Goal: Task Accomplishment & Management: Manage account settings

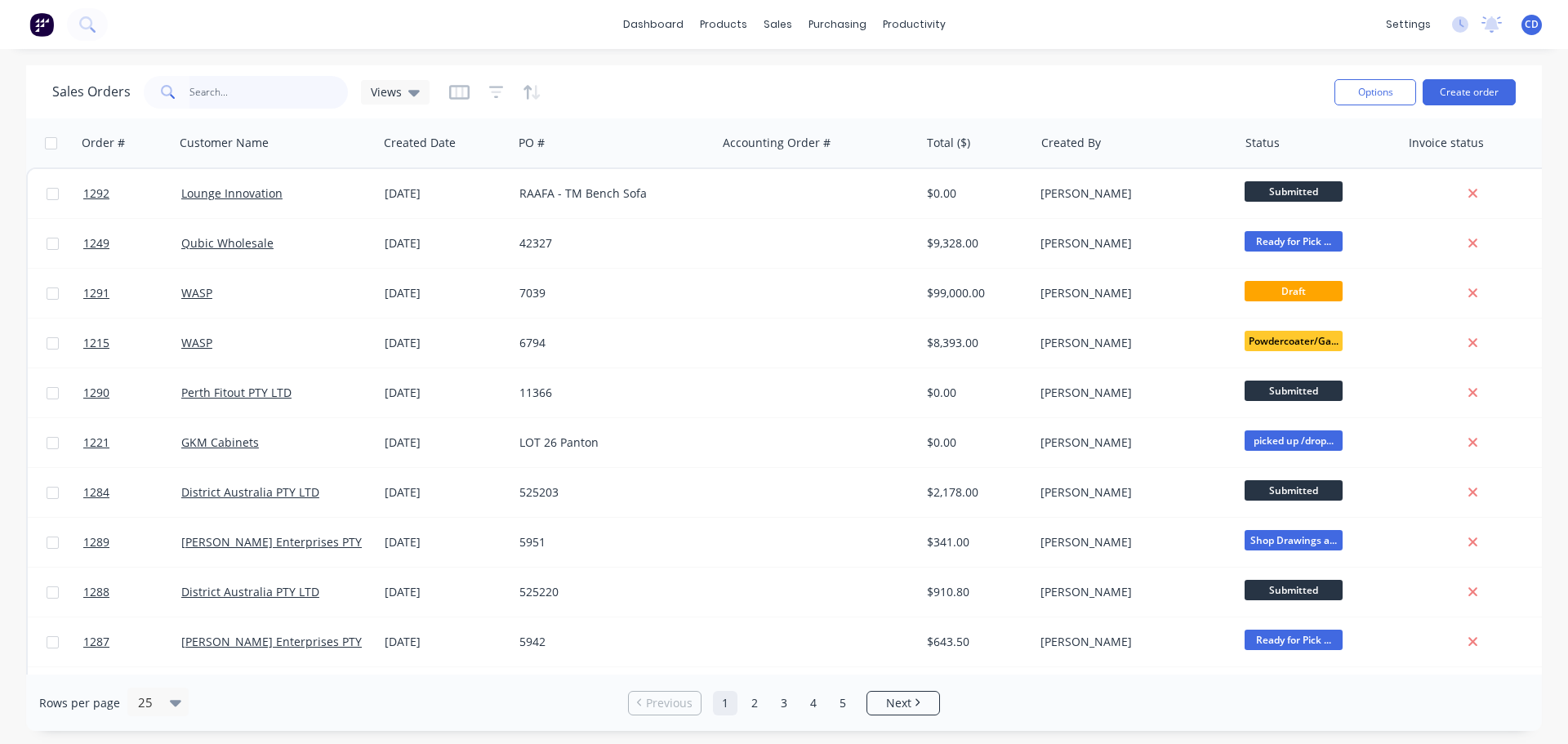
click at [326, 95] on input "text" at bounding box center [269, 92] width 159 height 33
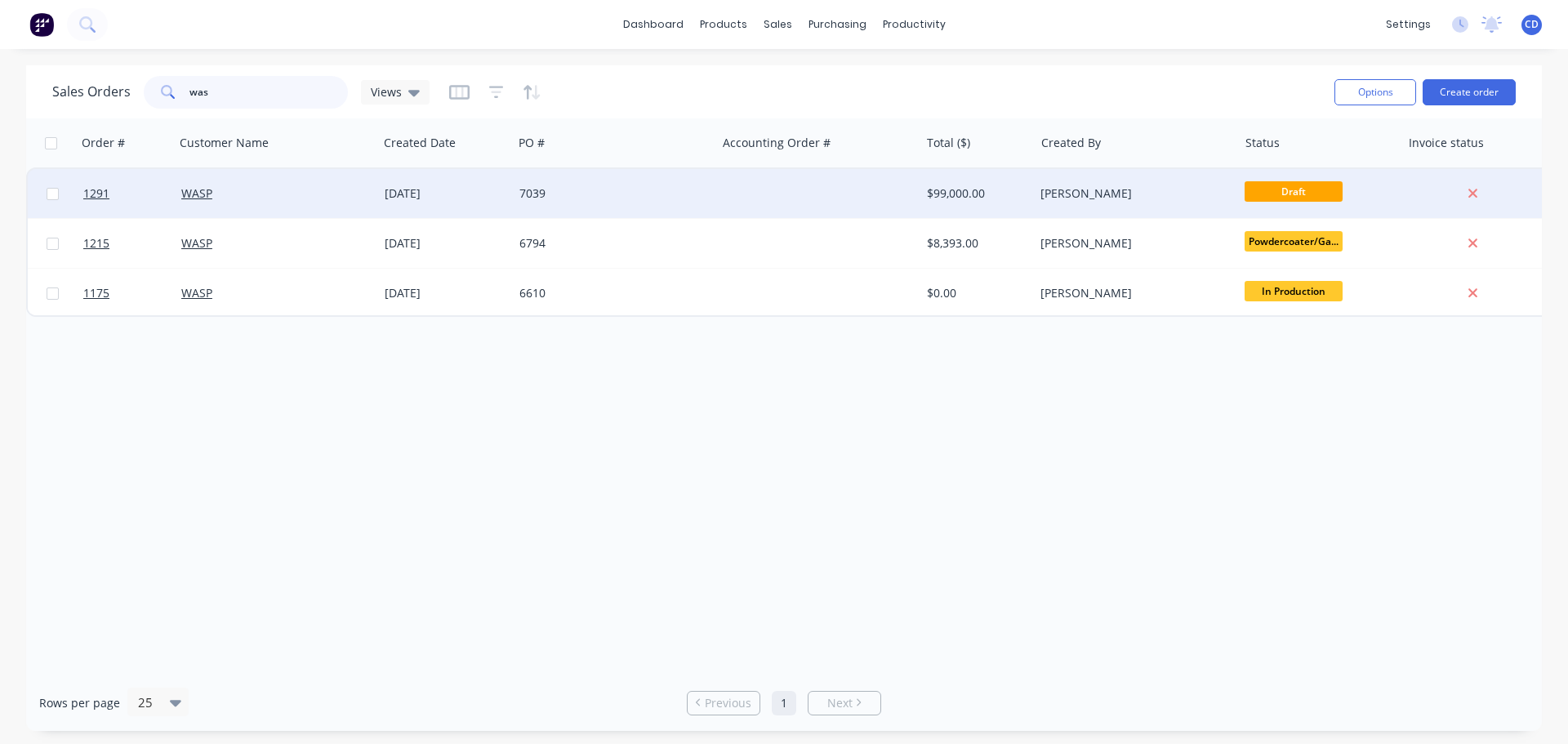
type input "was"
click at [887, 197] on div at bounding box center [817, 193] width 203 height 49
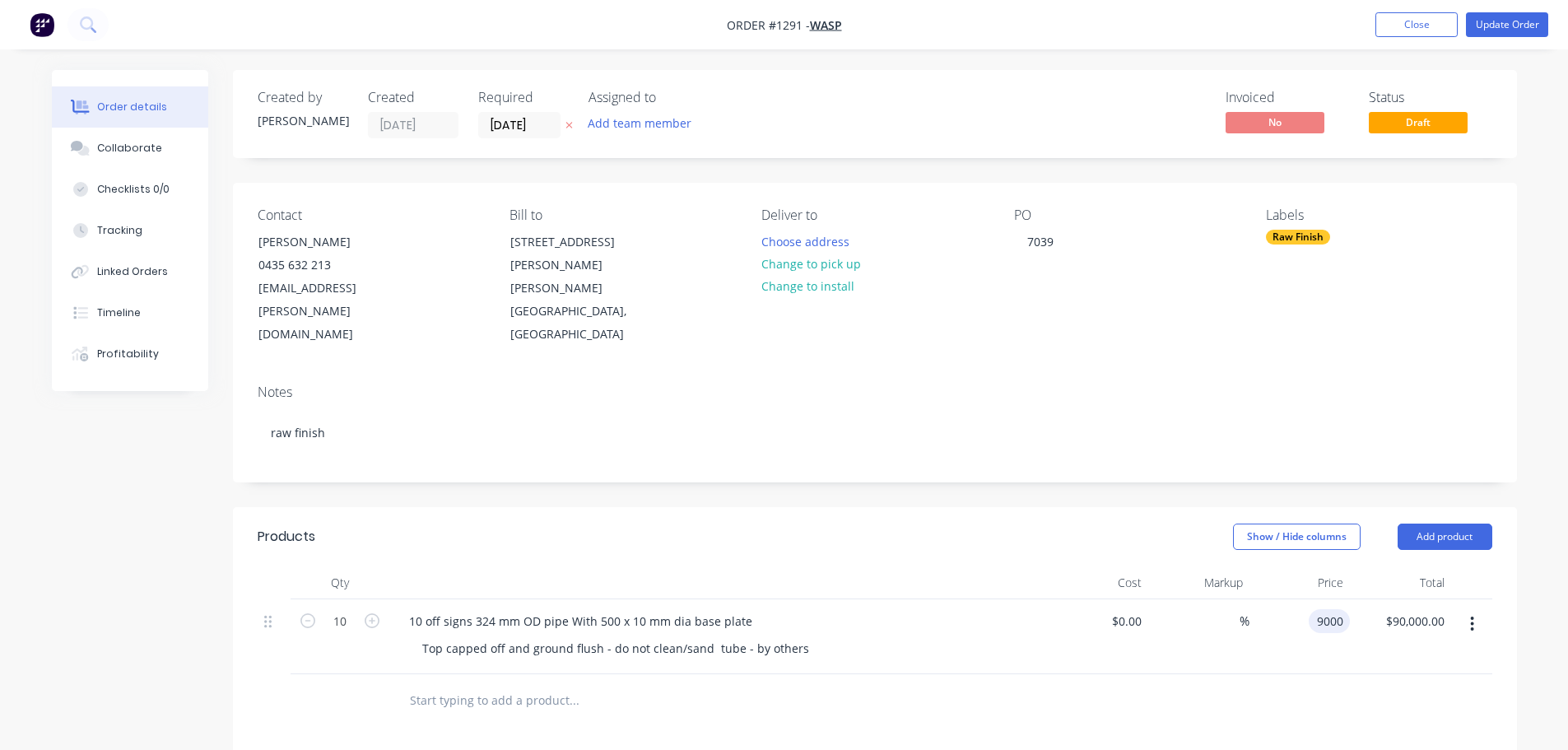
click at [1306, 599] on div "9000 9000" at bounding box center [1300, 636] width 101 height 75
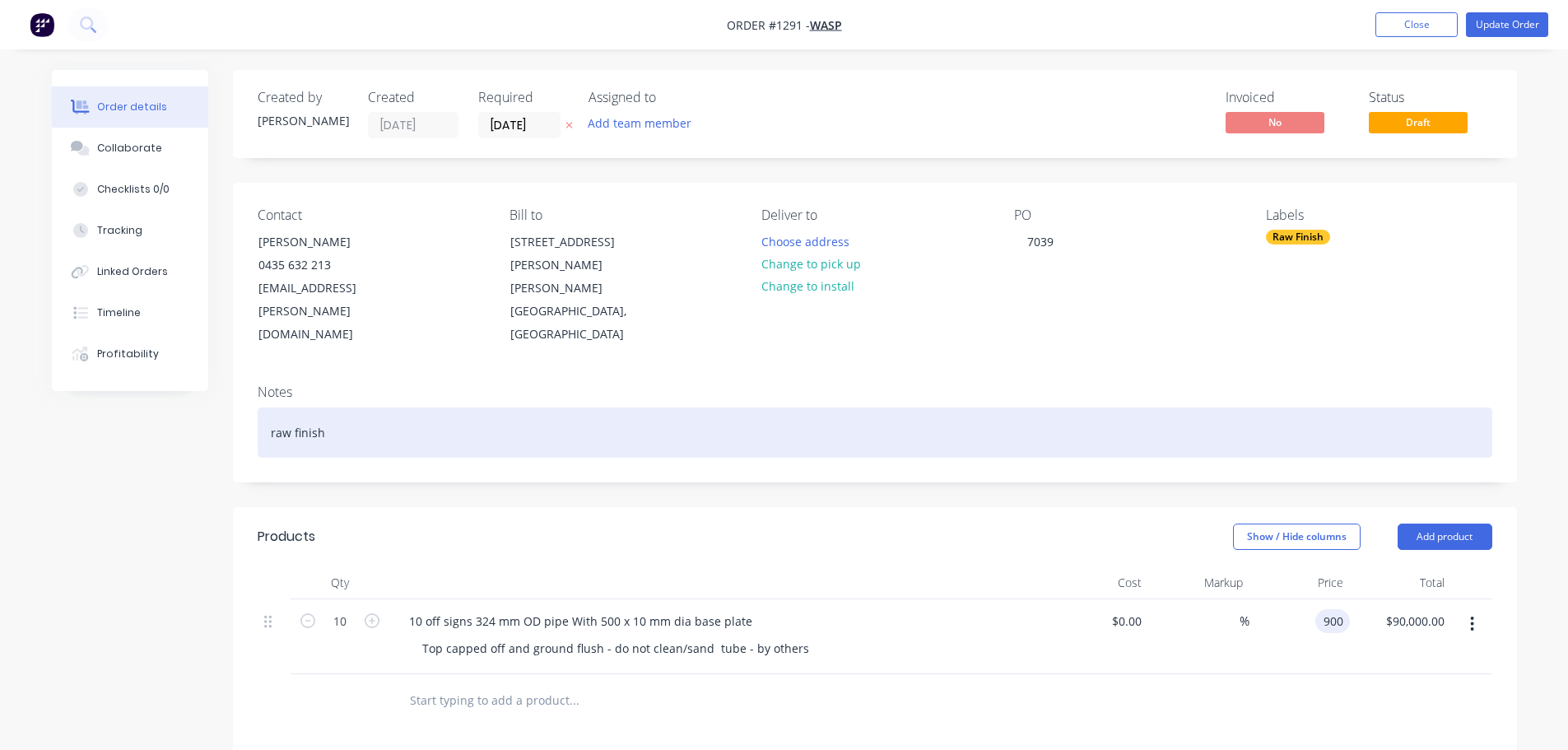
type input "$900.00"
type input "$9,000.00"
click at [1317, 407] on div "raw finish" at bounding box center [875, 432] width 1235 height 50
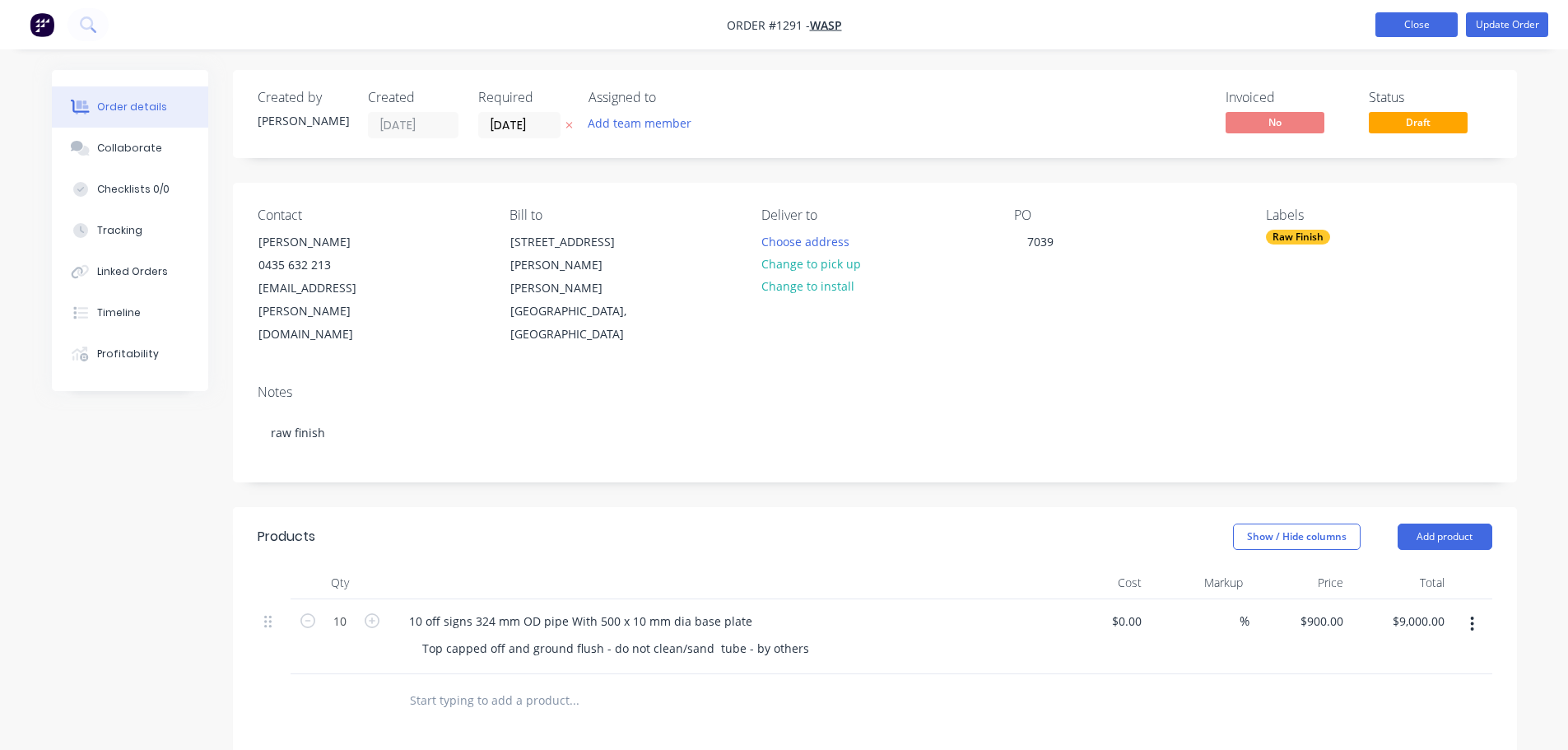
click at [1435, 13] on button "Close" at bounding box center [1416, 25] width 82 height 25
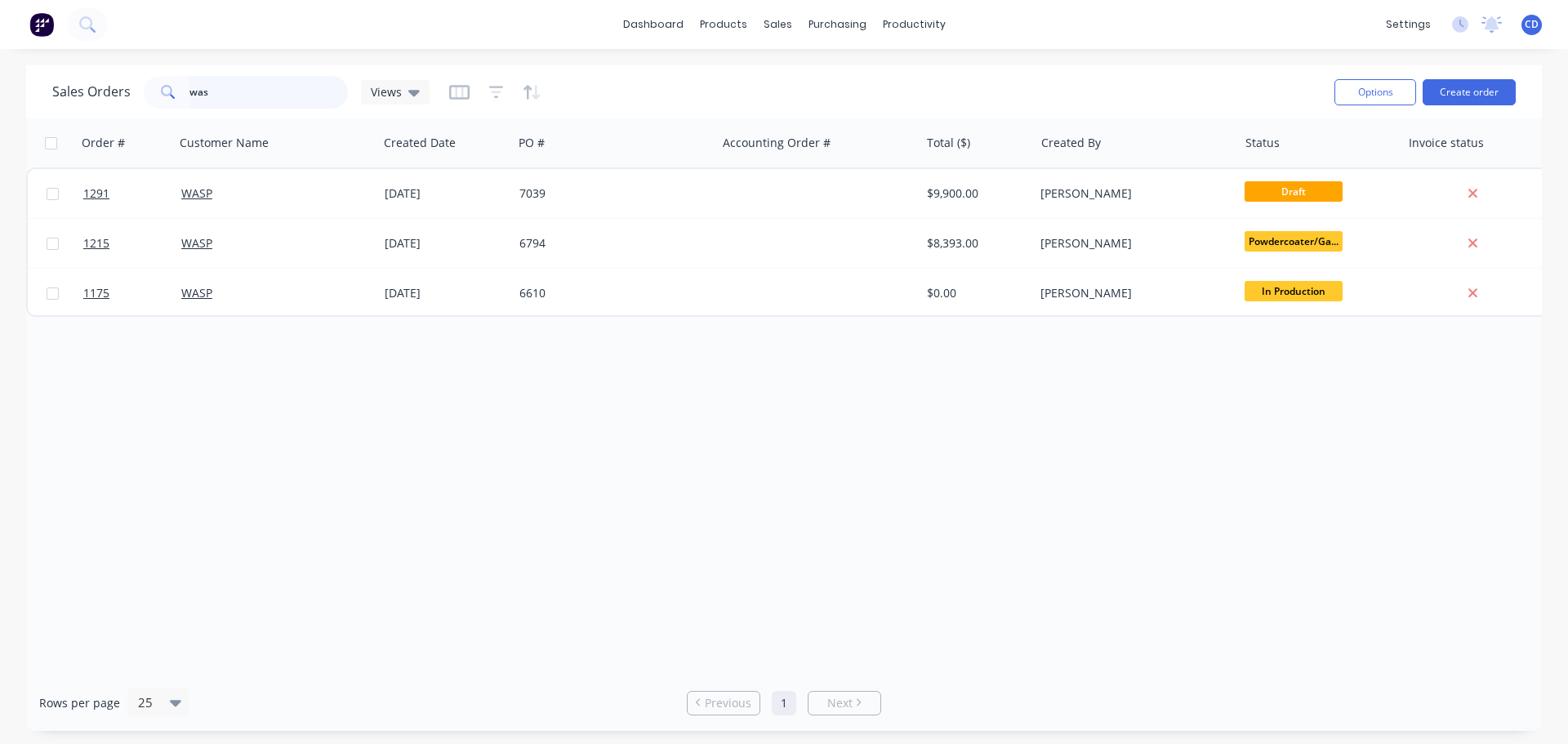
click at [266, 86] on input "was" at bounding box center [269, 92] width 159 height 33
type input "w"
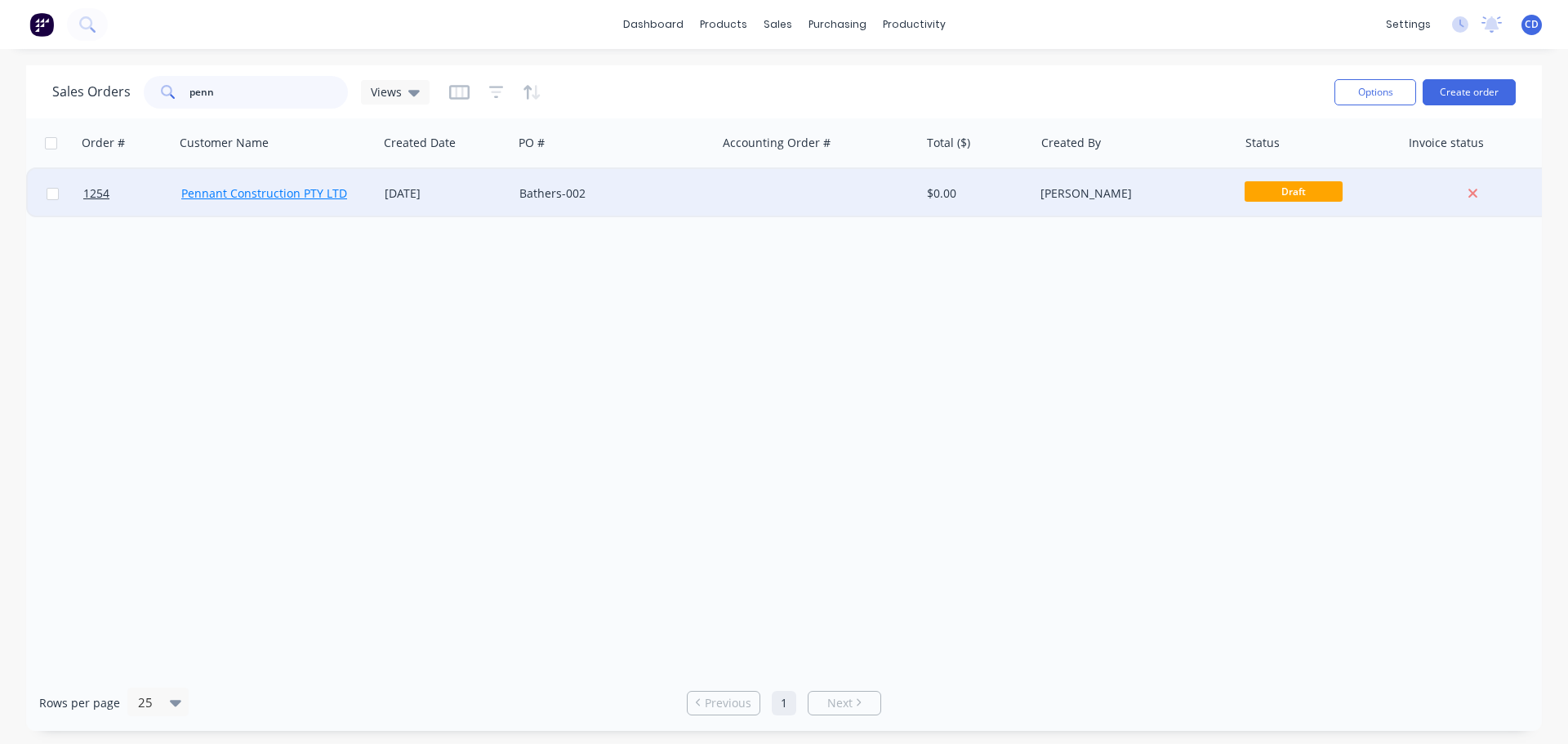
type input "penn"
click at [313, 186] on link "Pennant Construction PTY LTD" at bounding box center [263, 193] width 166 height 16
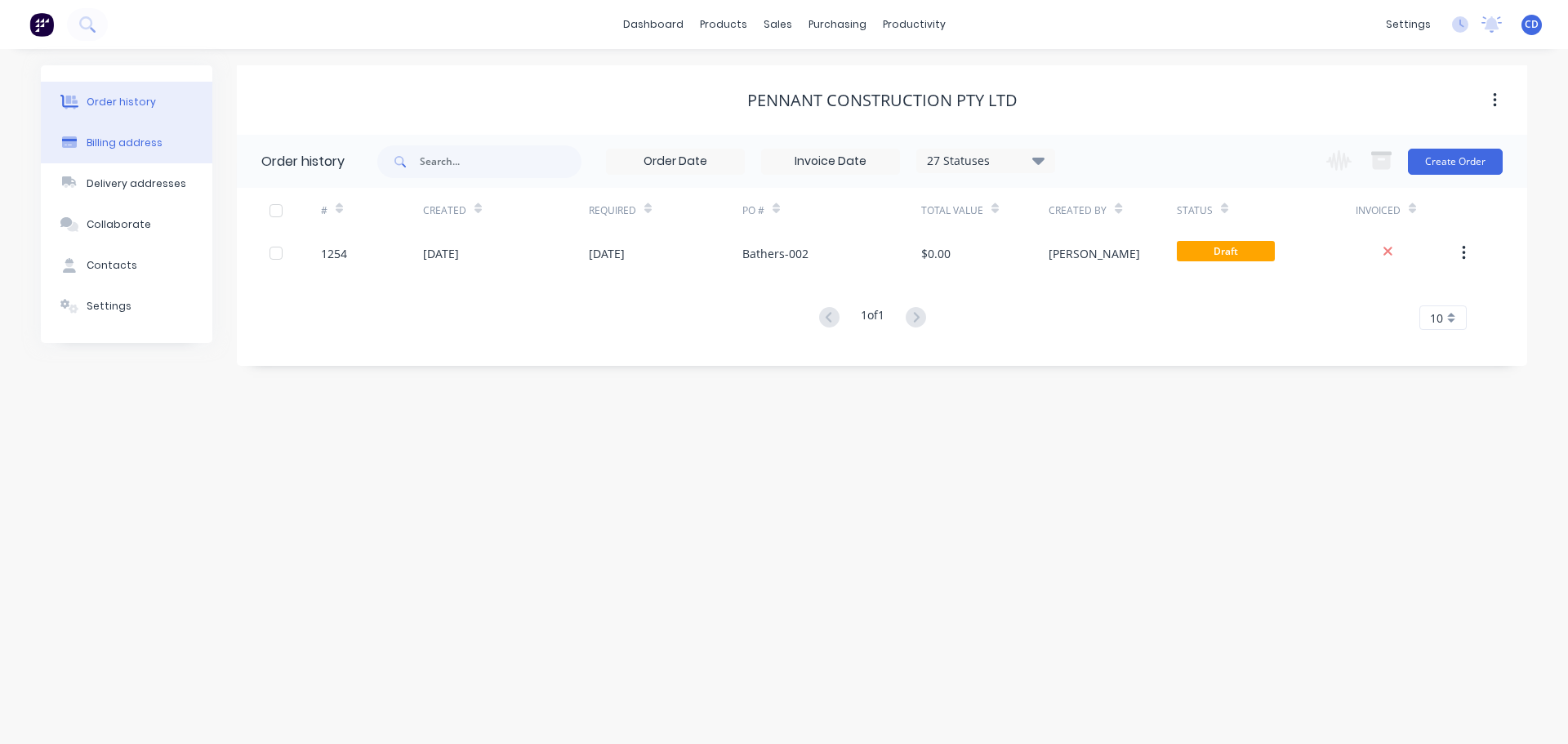
click at [112, 149] on div "Billing address" at bounding box center [124, 143] width 76 height 15
select select "AU"
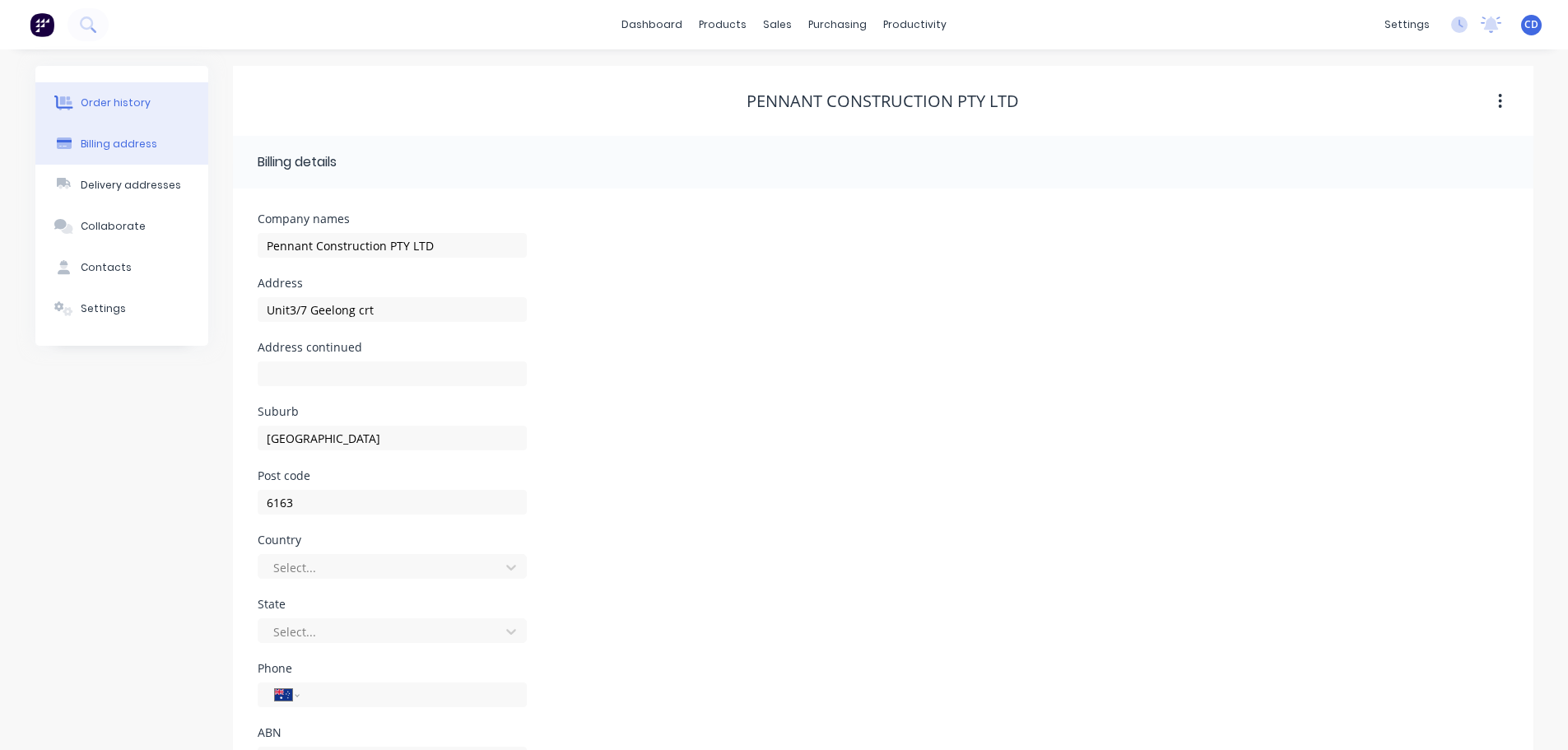
click at [128, 111] on button "Order history" at bounding box center [121, 103] width 173 height 42
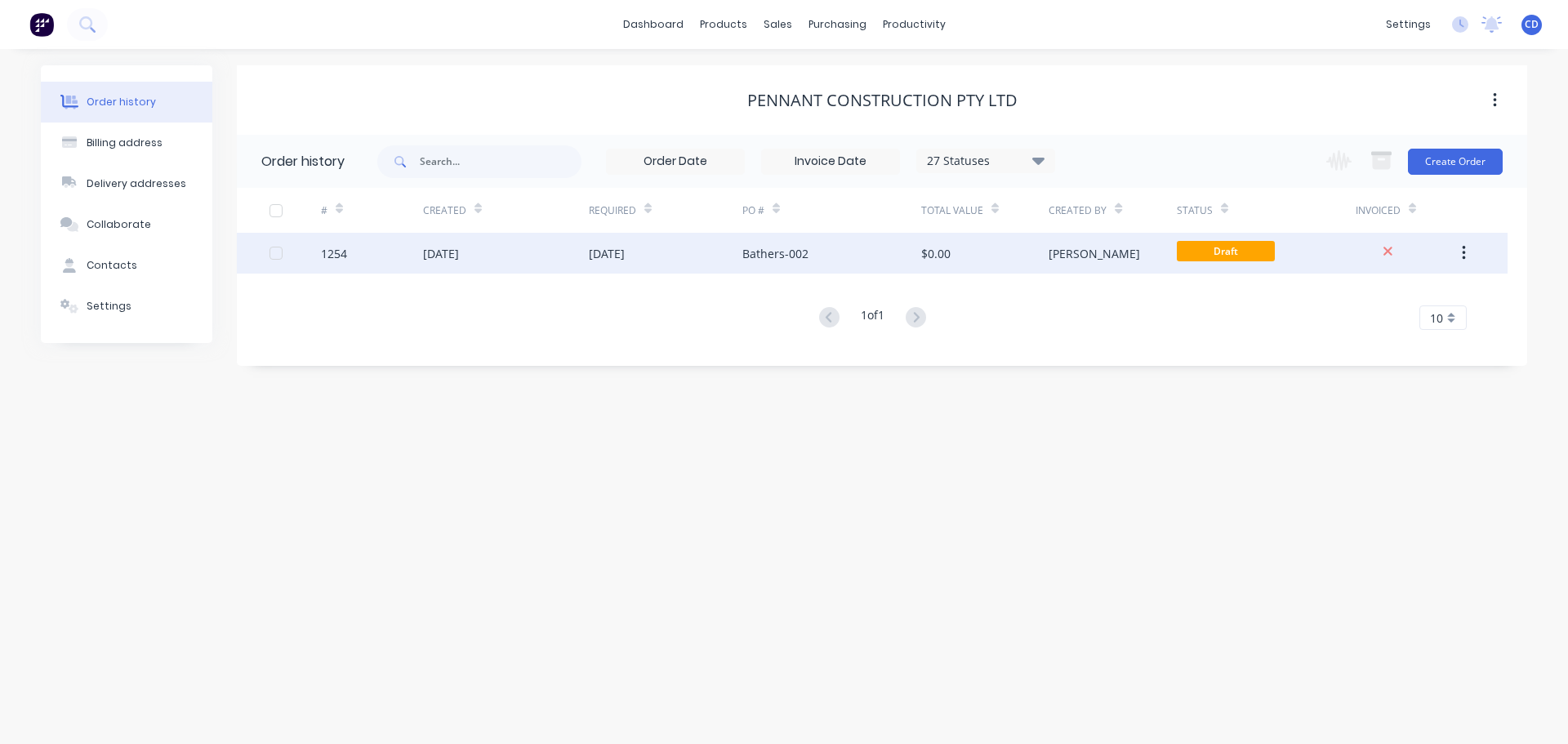
click at [625, 251] on div "[DATE]" at bounding box center [606, 253] width 36 height 17
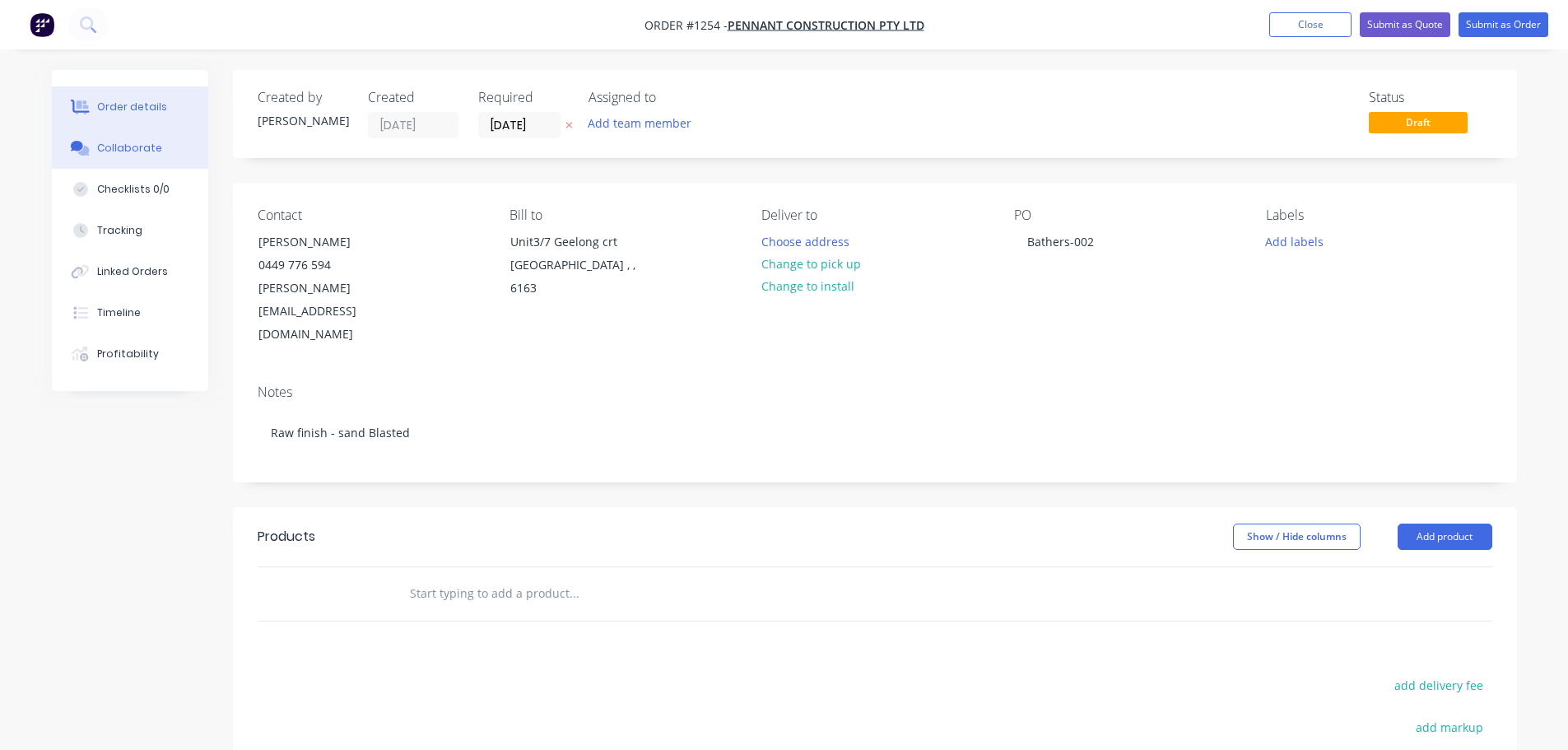
click at [147, 143] on div "Collaborate" at bounding box center [129, 148] width 65 height 15
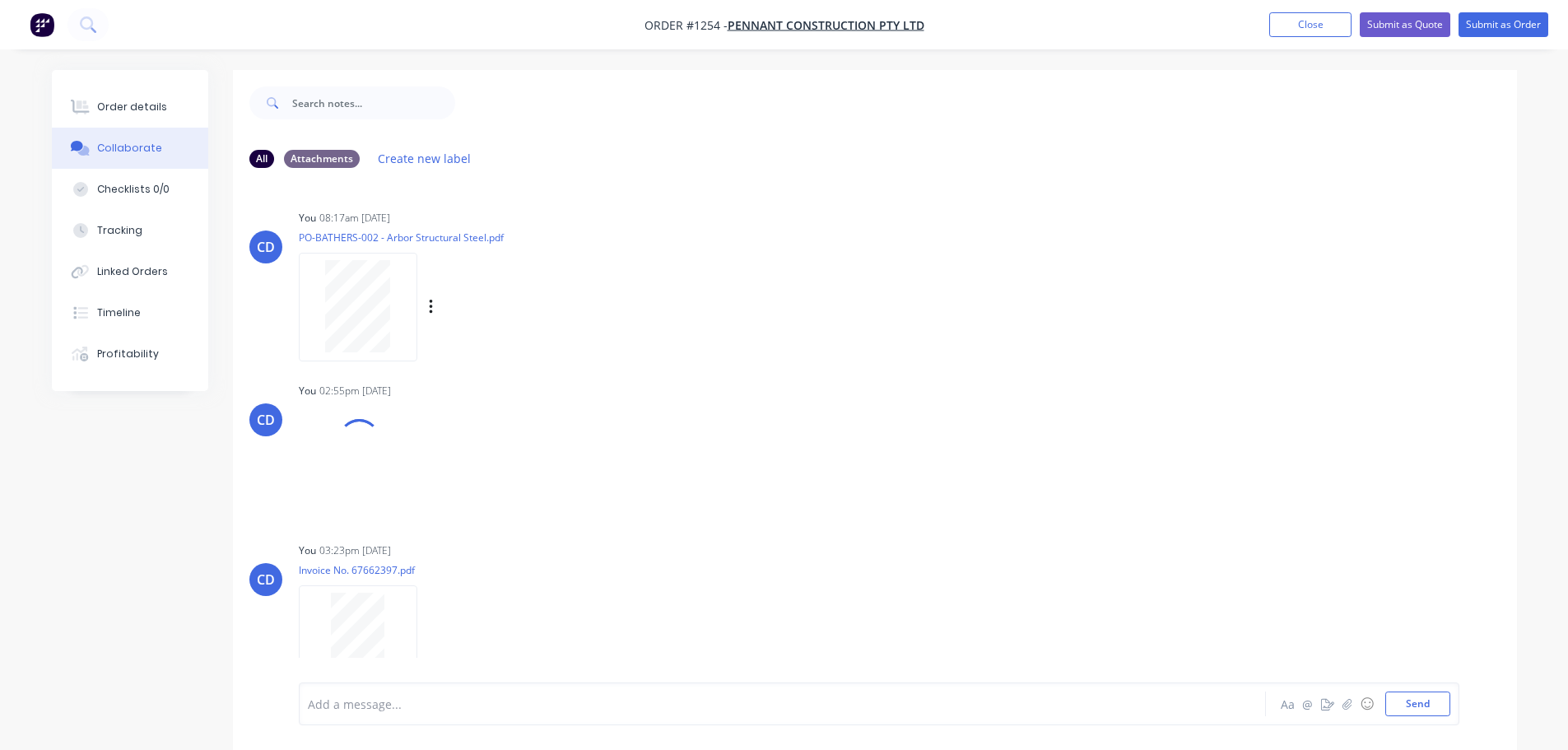
click at [325, 346] on div at bounding box center [358, 306] width 104 height 93
click at [1303, 17] on button "Close" at bounding box center [1310, 25] width 82 height 25
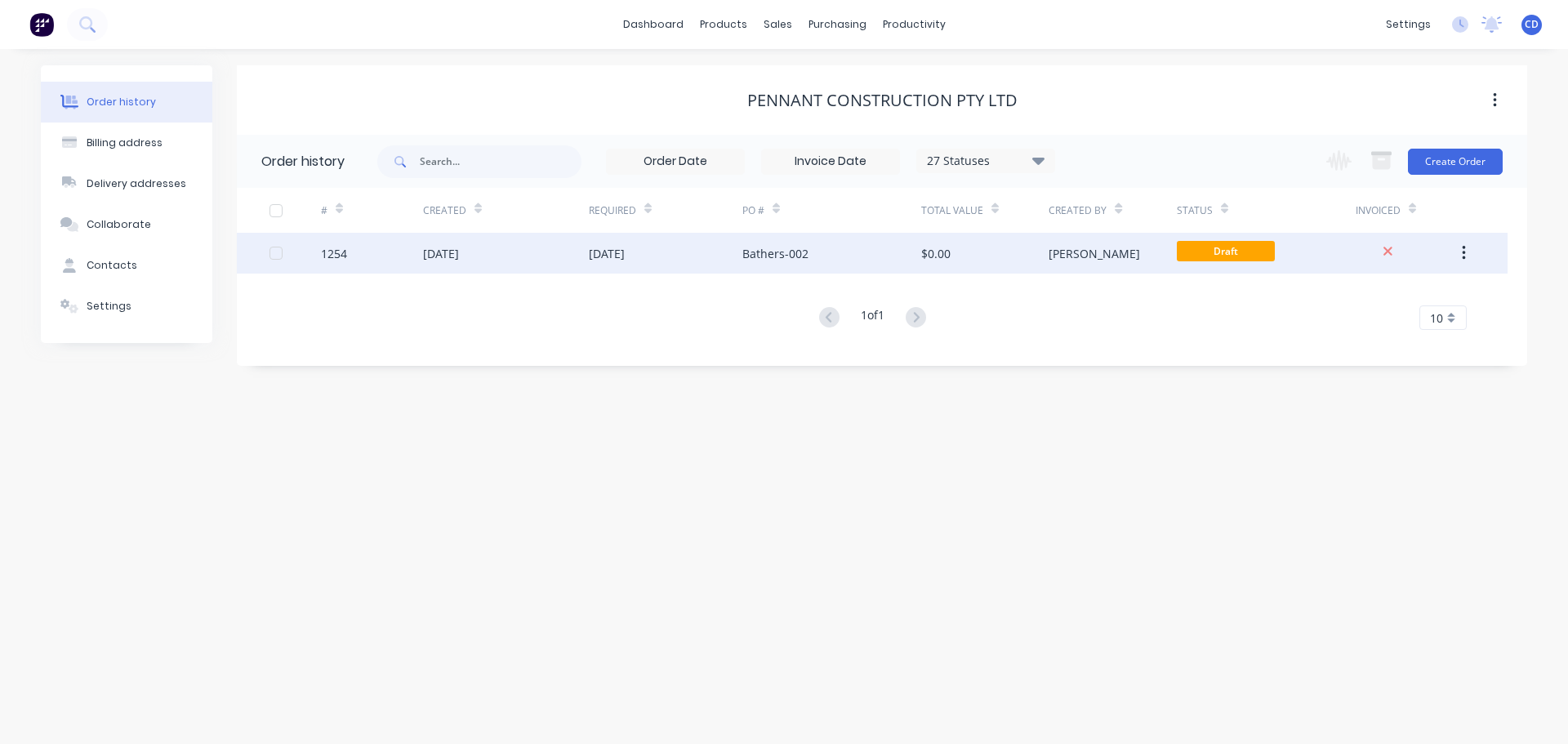
click at [420, 251] on div "1254" at bounding box center [371, 253] width 102 height 41
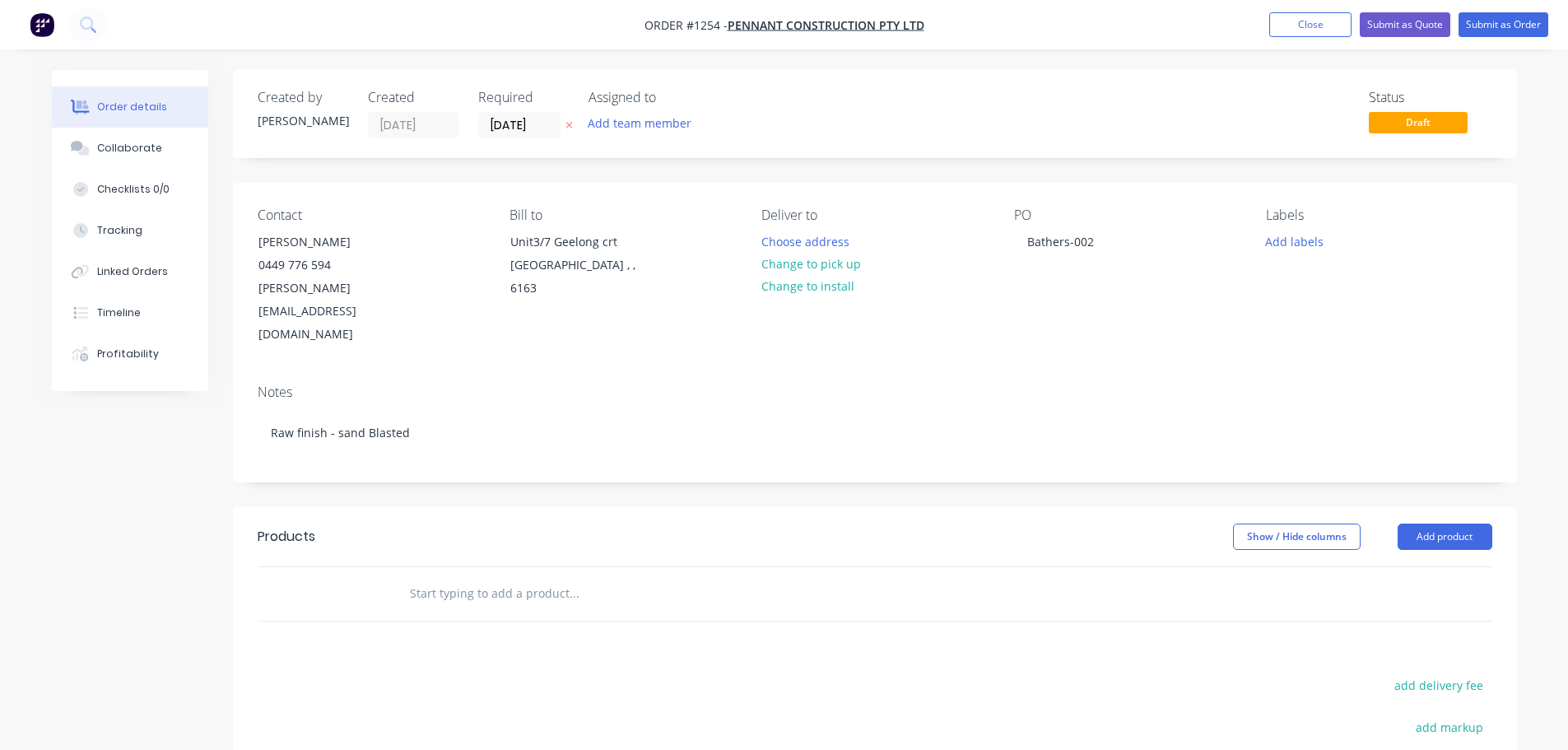
scroll to position [82, 0]
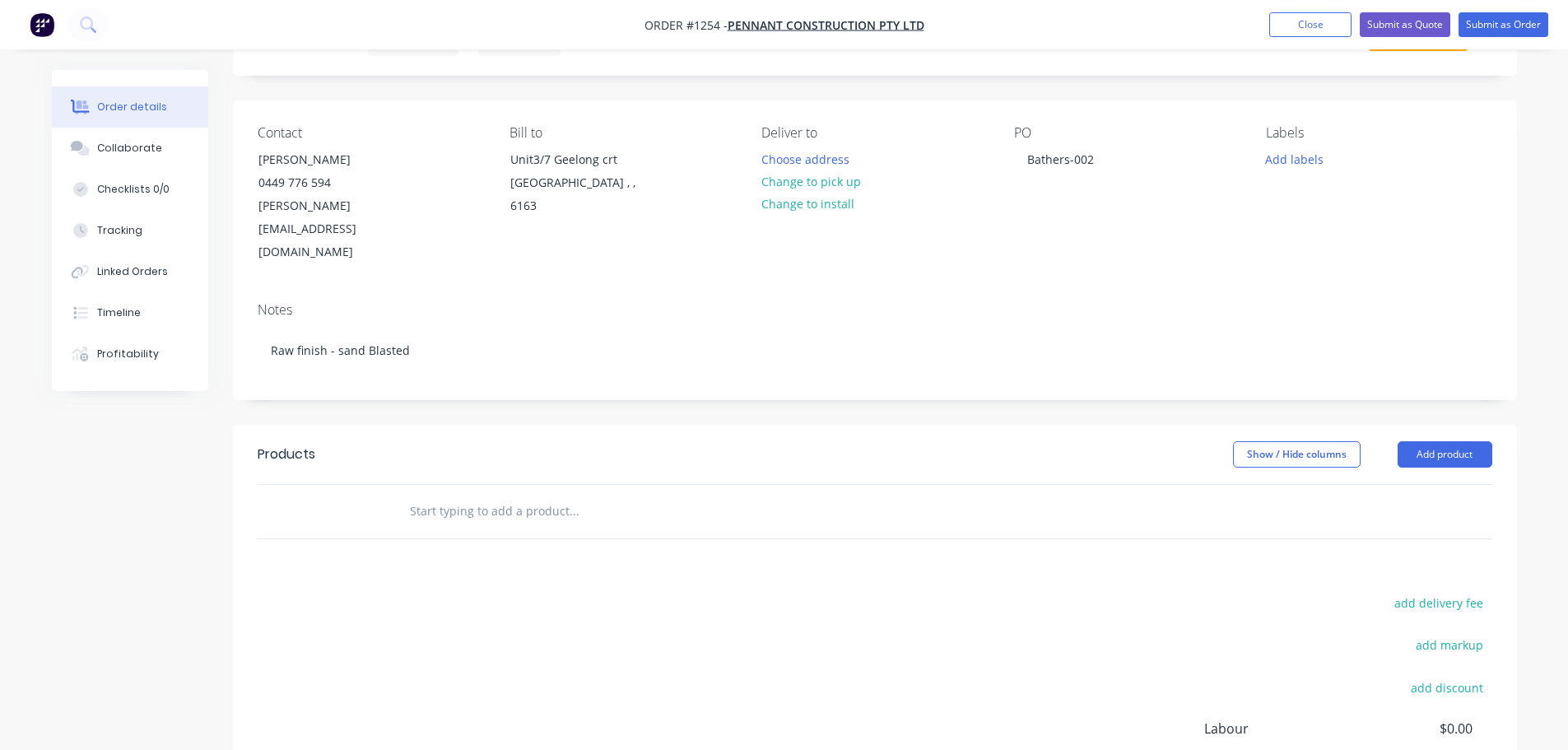
drag, startPoint x: 1277, startPoint y: 31, endPoint x: 1280, endPoint y: 42, distance: 11.4
click at [1283, 41] on nav "Order #1254 - Pennant Construction PTY LTD Add product Close Submit as Quote Su…" at bounding box center [784, 25] width 1568 height 49
click at [1321, 20] on button "Close" at bounding box center [1310, 25] width 82 height 25
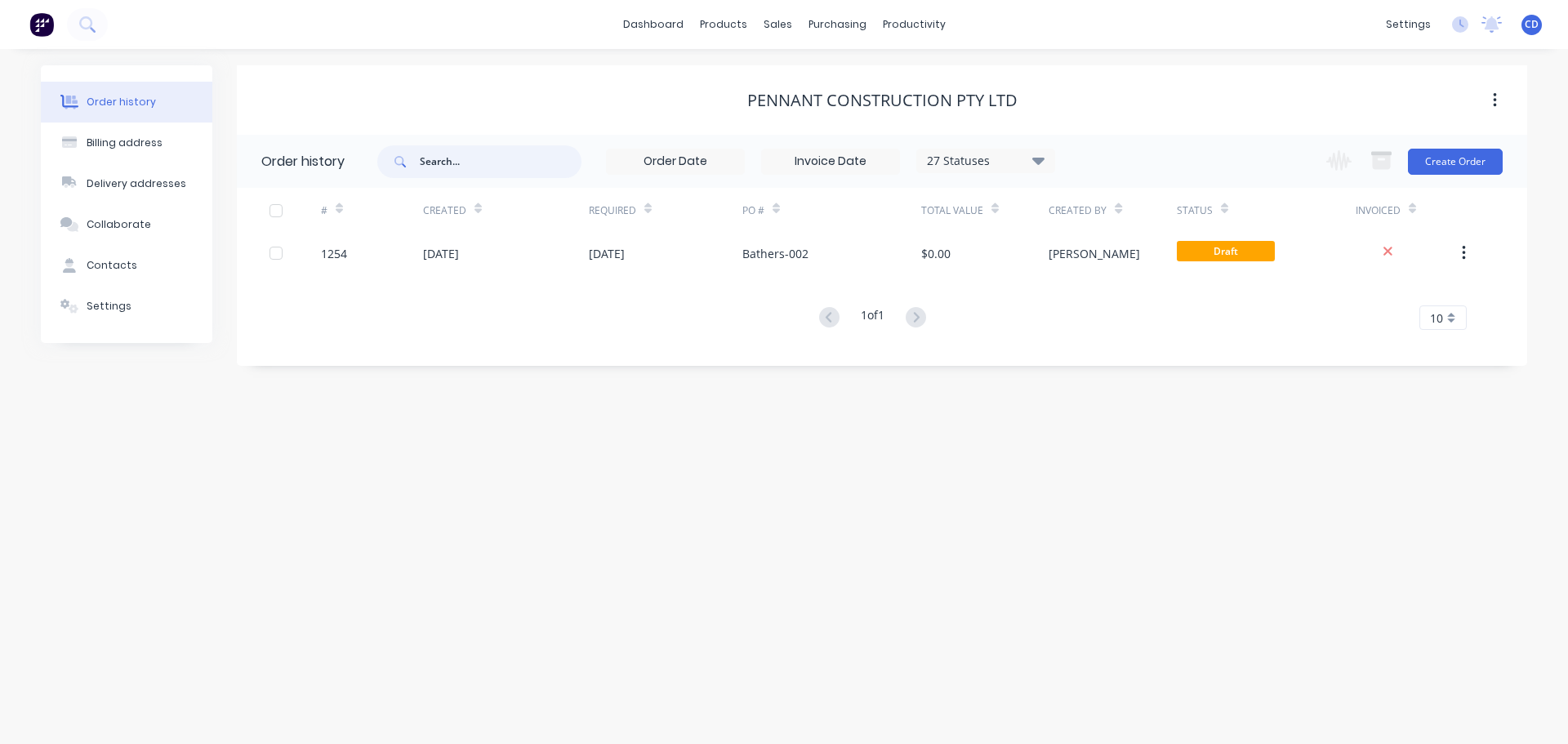
click at [455, 158] on input "text" at bounding box center [500, 161] width 162 height 33
type input "[GEOGRAPHIC_DATA]"
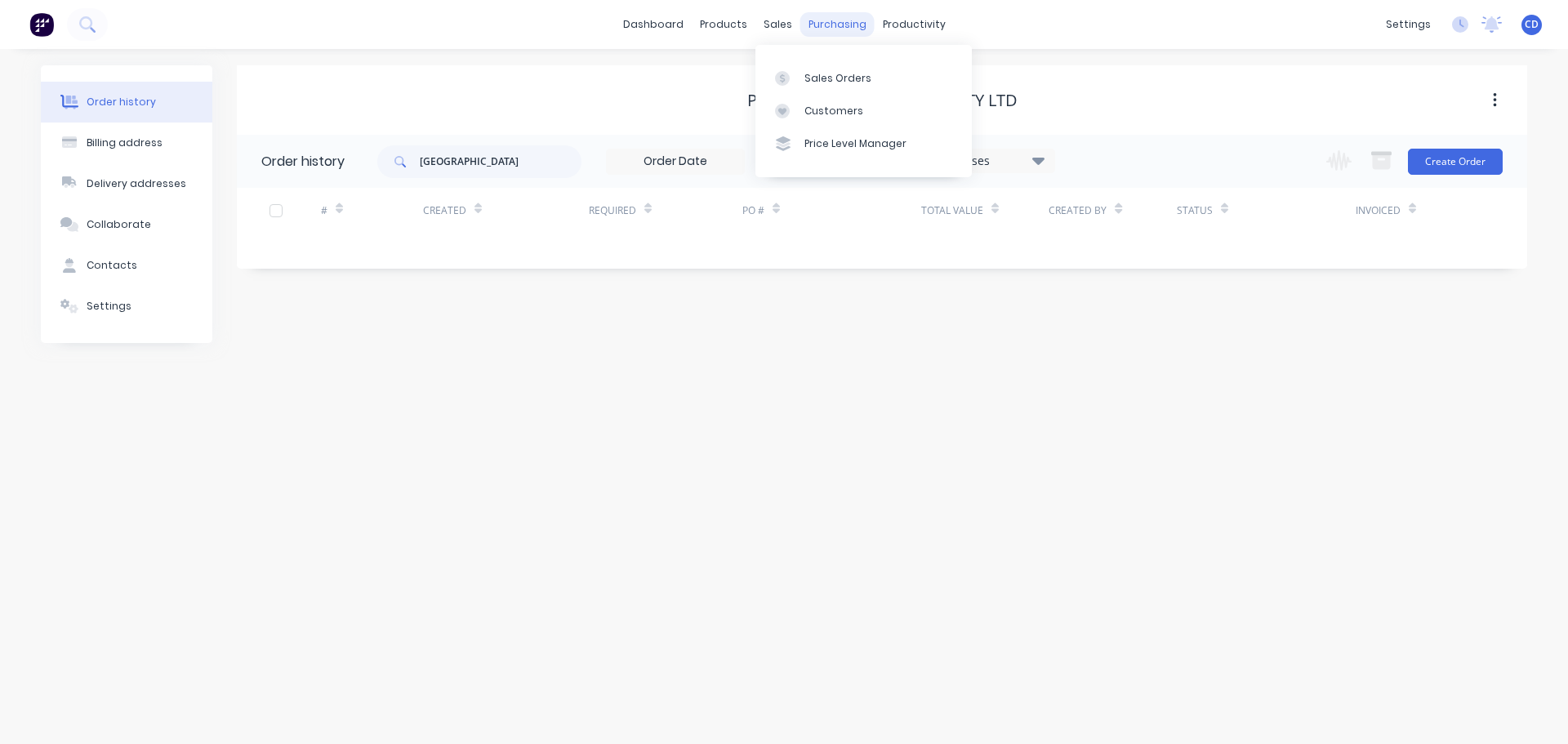
drag, startPoint x: 781, startPoint y: 22, endPoint x: 802, endPoint y: 33, distance: 23.7
click at [782, 22] on div "sales" at bounding box center [778, 24] width 45 height 24
click at [859, 69] on link "Purchase Orders" at bounding box center [905, 77] width 217 height 33
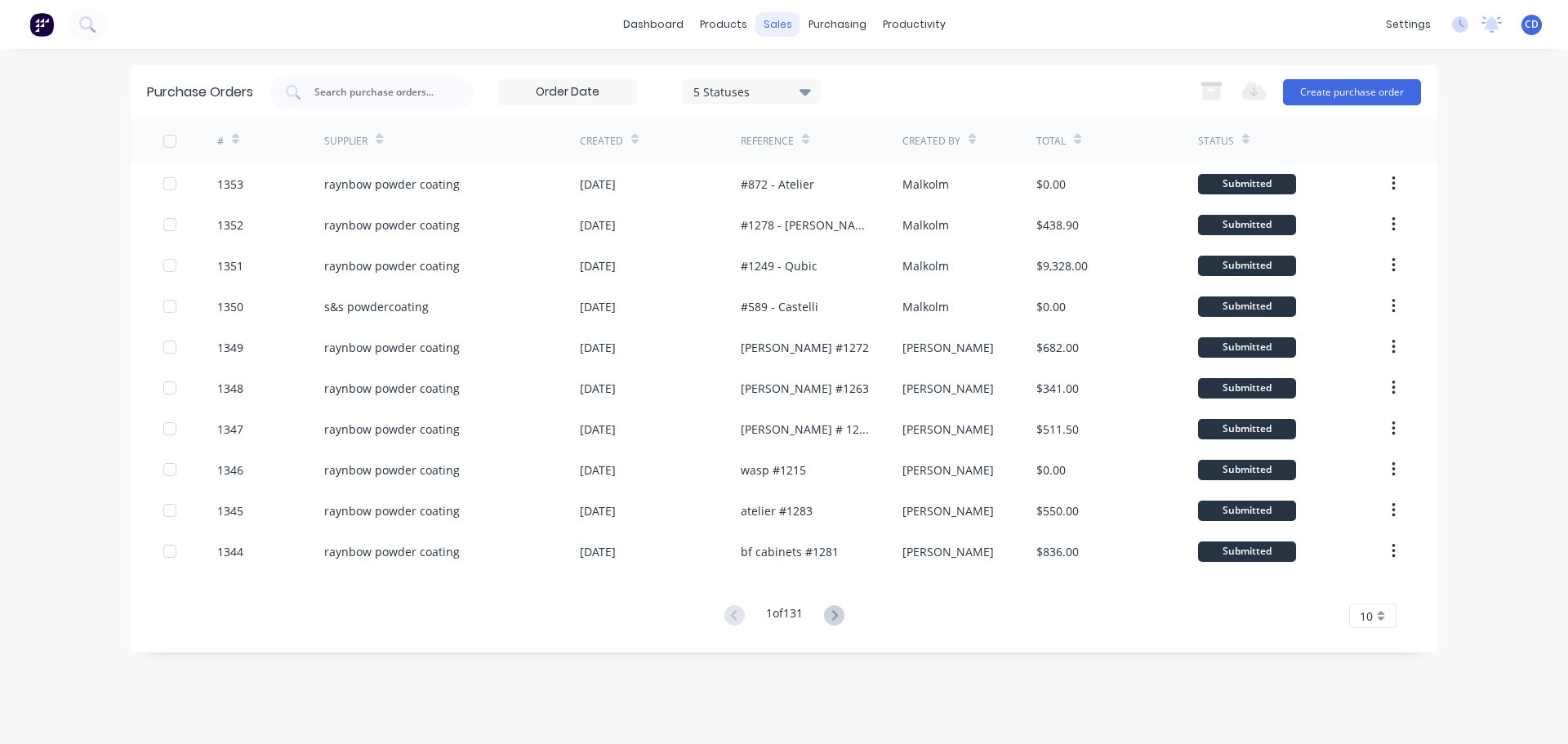
click at [772, 16] on div "sales" at bounding box center [778, 24] width 45 height 24
click at [814, 75] on div "Sales Orders" at bounding box center [837, 79] width 67 height 15
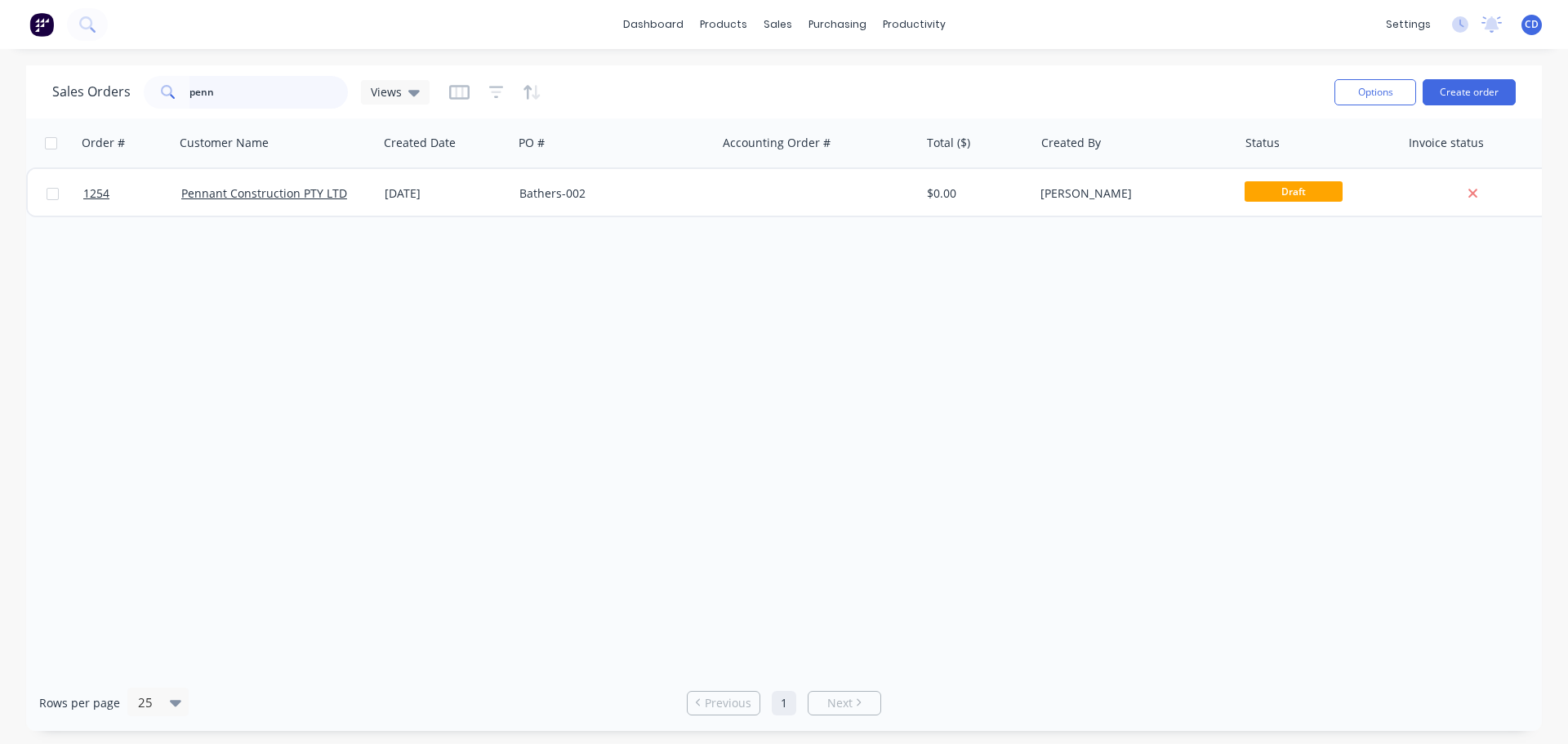
click at [264, 95] on input "penn" at bounding box center [269, 92] width 159 height 33
type input "p"
type input "perth f"
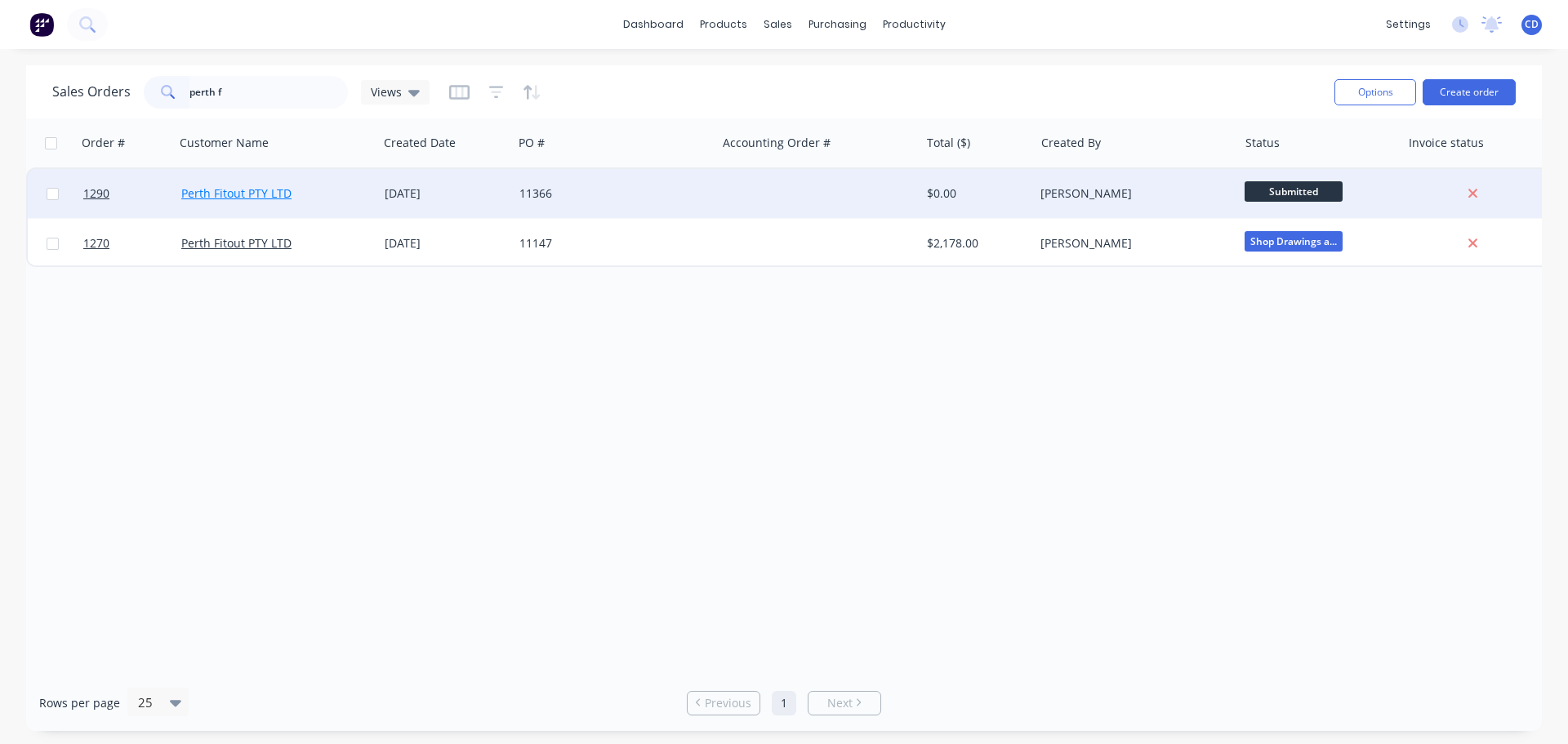
click at [263, 194] on link "Perth Fitout PTY LTD" at bounding box center [236, 193] width 111 height 16
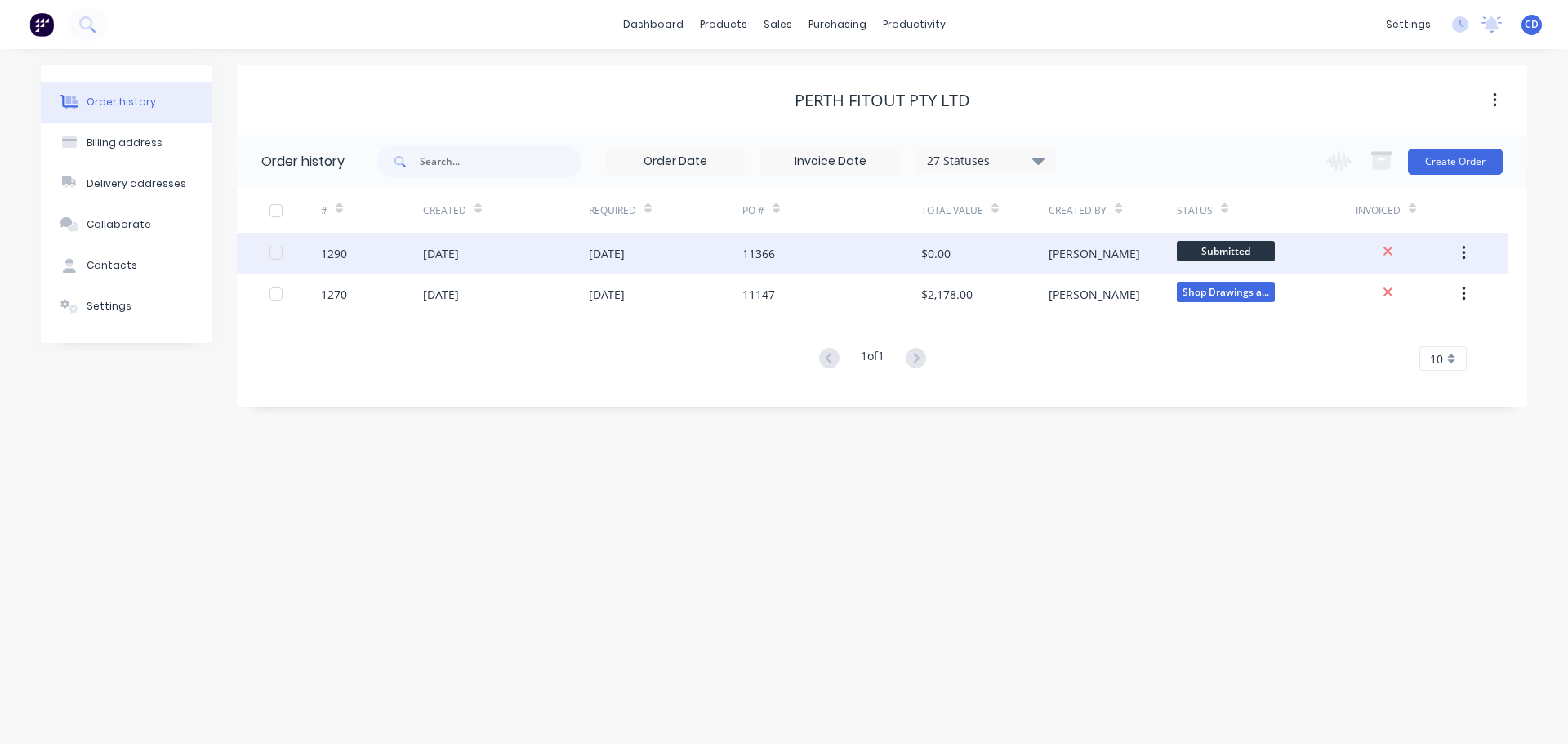
click at [379, 249] on div "1290" at bounding box center [371, 253] width 102 height 41
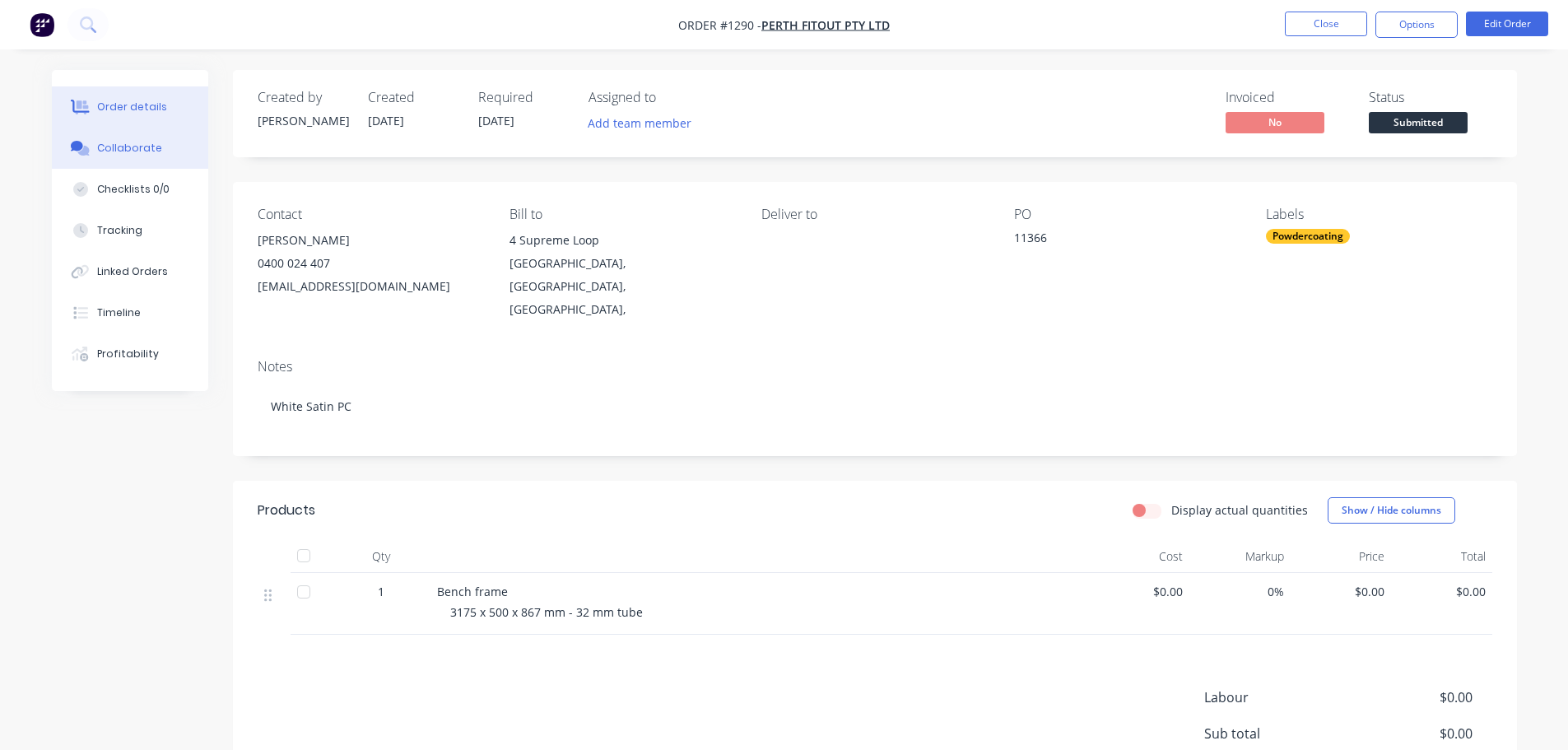
click at [147, 144] on div "Collaborate" at bounding box center [129, 148] width 65 height 15
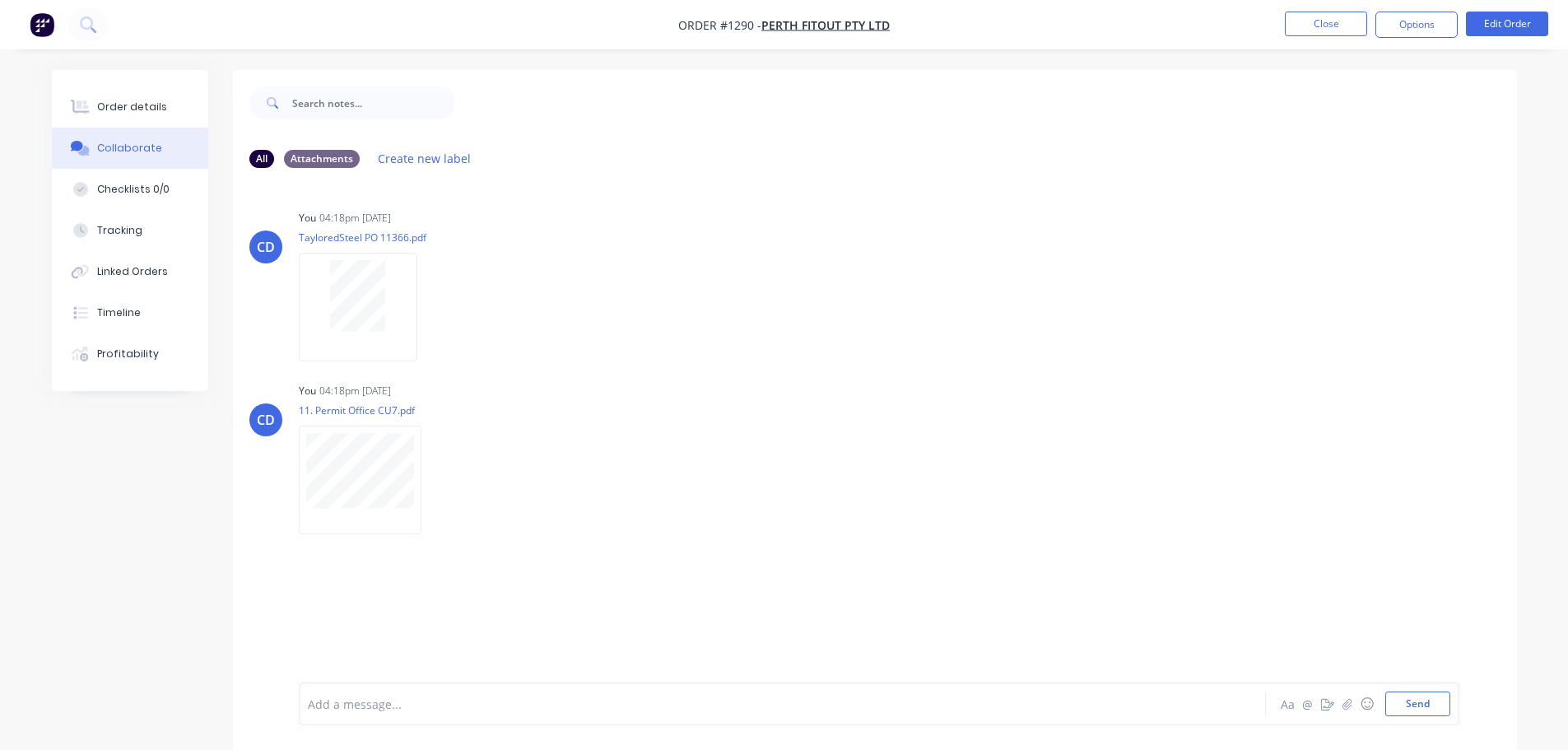
click at [1311, 38] on nav "Order #1290 - Perth Fitout PTY LTD Close Options Edit Order" at bounding box center [784, 25] width 1568 height 49
click at [1333, 20] on button "Close" at bounding box center [1325, 24] width 82 height 25
